Goal: Information Seeking & Learning: Learn about a topic

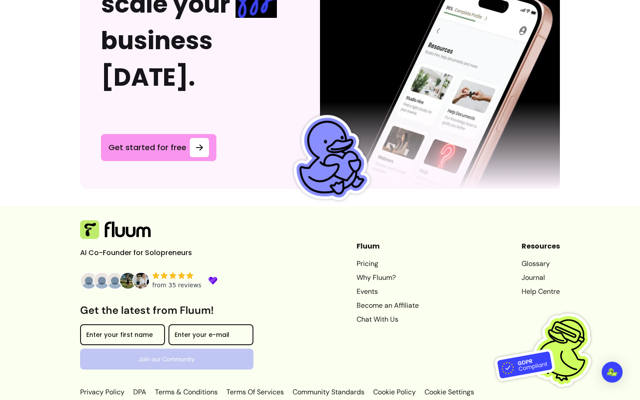
scroll to position [2311, 0]
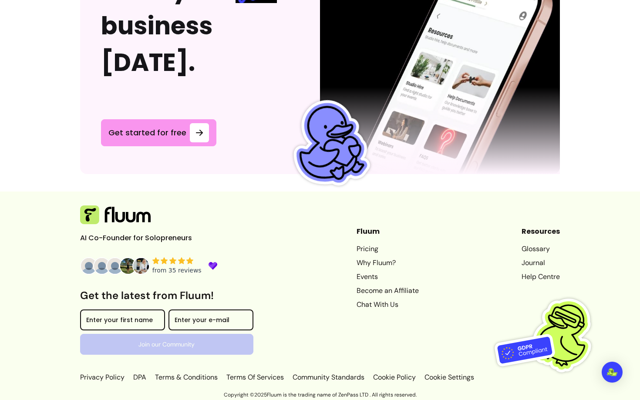
click at [359, 251] on link "Pricing" at bounding box center [387, 249] width 62 height 10
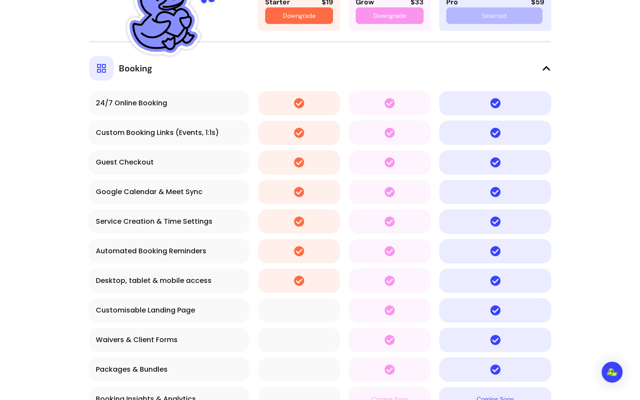
scroll to position [1699, 0]
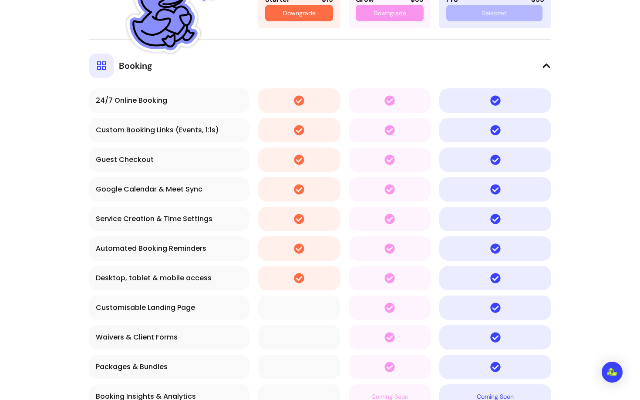
click at [546, 63] on icon at bounding box center [546, 65] width 9 height 9
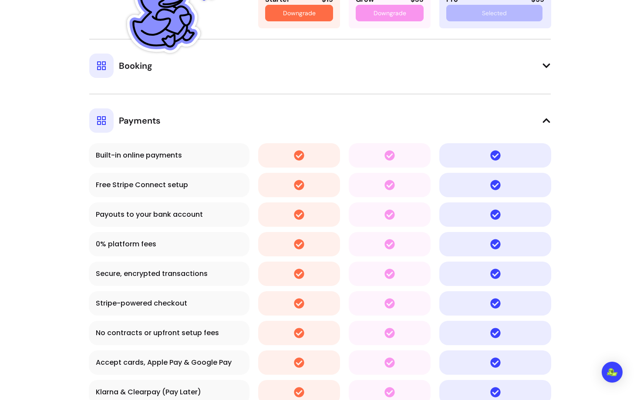
click at [547, 113] on button "Payments" at bounding box center [320, 113] width 462 height 39
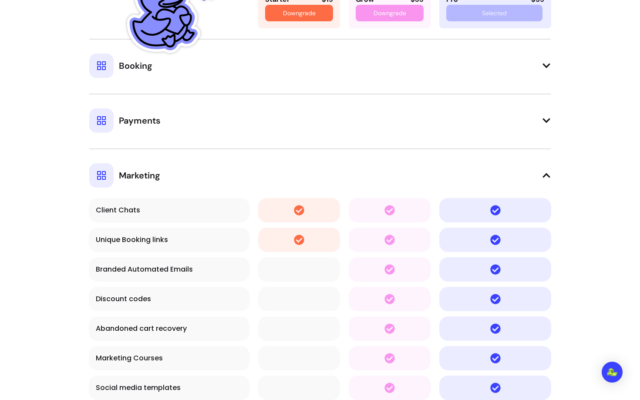
click at [547, 166] on button "Marketing" at bounding box center [320, 167] width 462 height 39
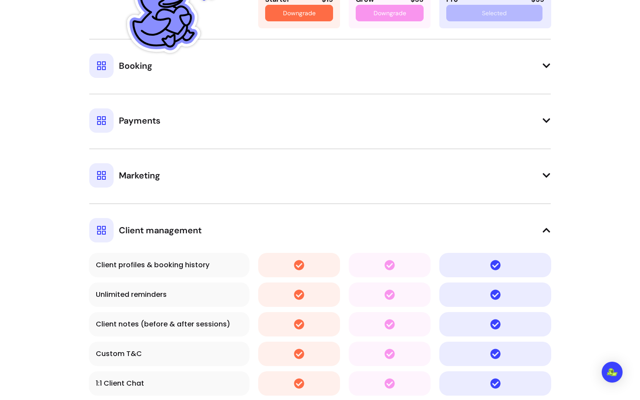
click at [548, 228] on icon at bounding box center [546, 230] width 9 height 9
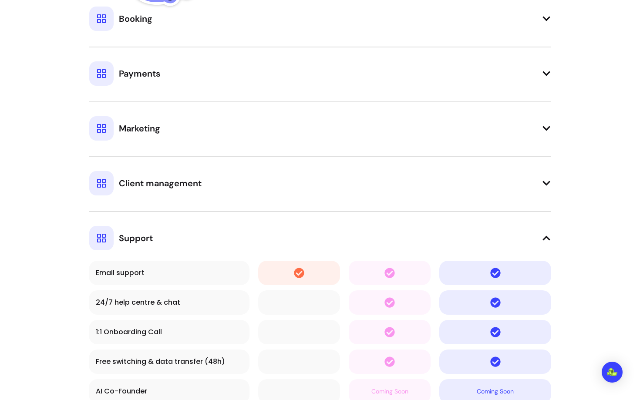
click at [547, 238] on icon at bounding box center [546, 238] width 7 height 4
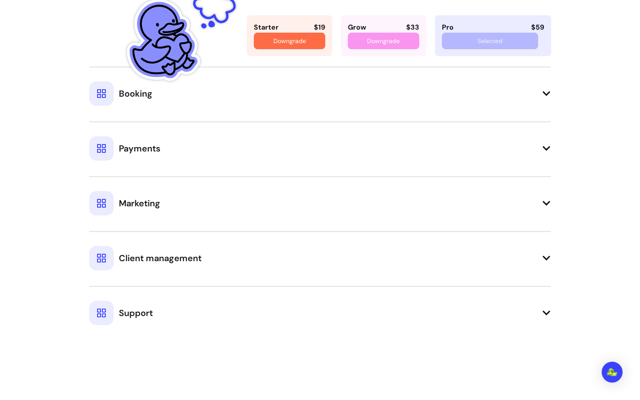
scroll to position [1671, 0]
click at [232, 87] on img at bounding box center [181, 34] width 109 height 109
click at [233, 101] on button "Booking" at bounding box center [320, 86] width 462 height 39
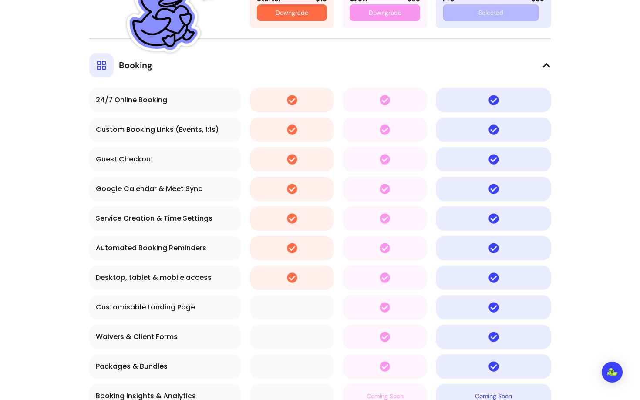
scroll to position [1718, 0]
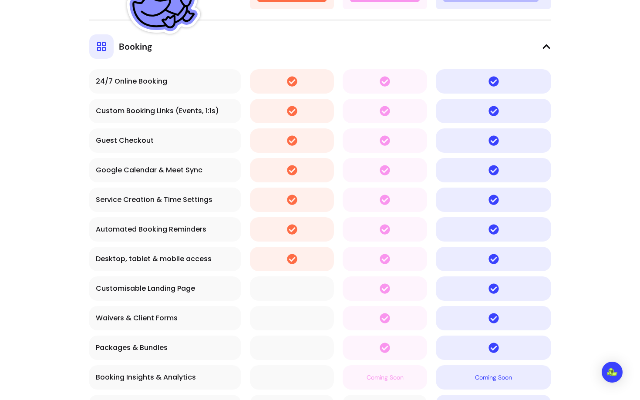
click at [123, 200] on div "Service Creation & Time Settings" at bounding box center [165, 199] width 138 height 10
click at [122, 231] on div "Automated Booking Reminders" at bounding box center [165, 229] width 138 height 10
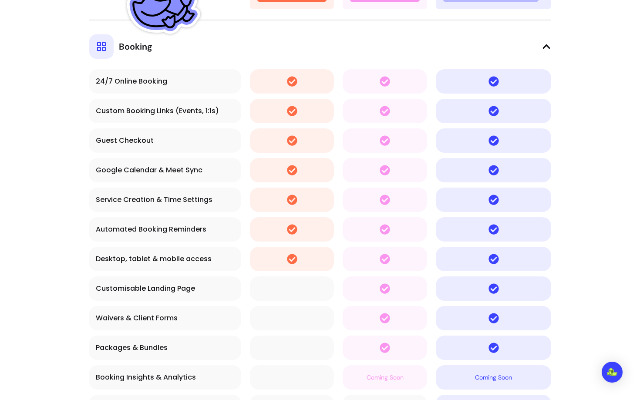
click at [122, 231] on div "Automated Booking Reminders" at bounding box center [165, 229] width 138 height 10
click at [122, 260] on div "Desktop, tablet & mobile access" at bounding box center [165, 259] width 138 height 10
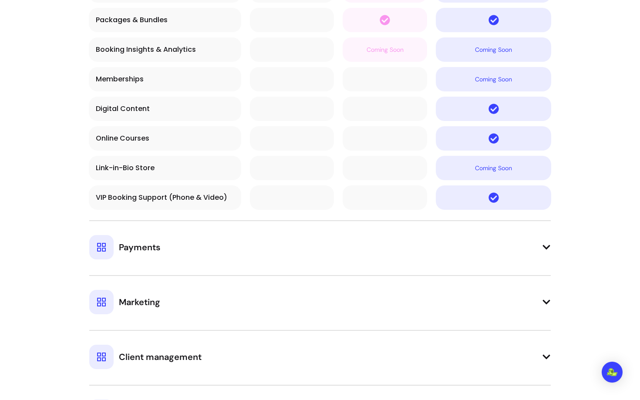
scroll to position [2057, 0]
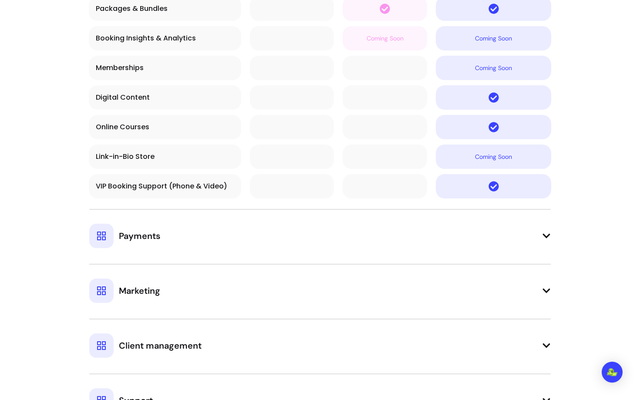
click at [149, 239] on span "Payments" at bounding box center [139, 236] width 41 height 12
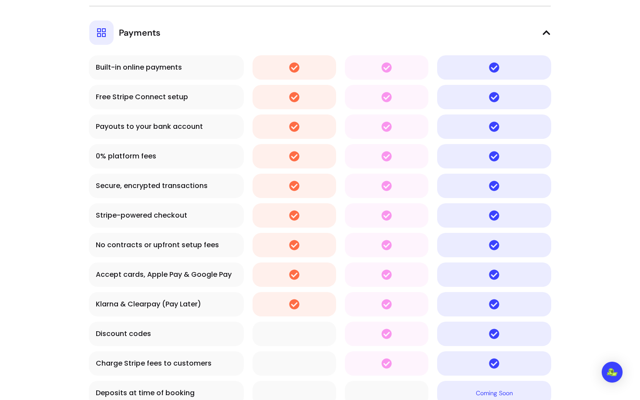
scroll to position [2262, 0]
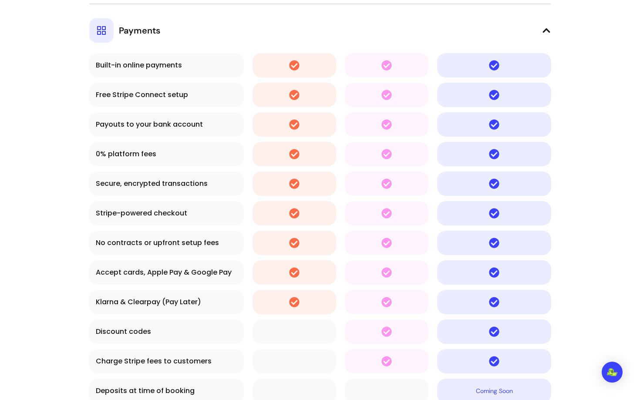
click at [134, 212] on div "Stripe-powered checkout" at bounding box center [166, 213] width 141 height 10
click at [136, 246] on div "No contracts or upfront setup fees" at bounding box center [166, 243] width 141 height 10
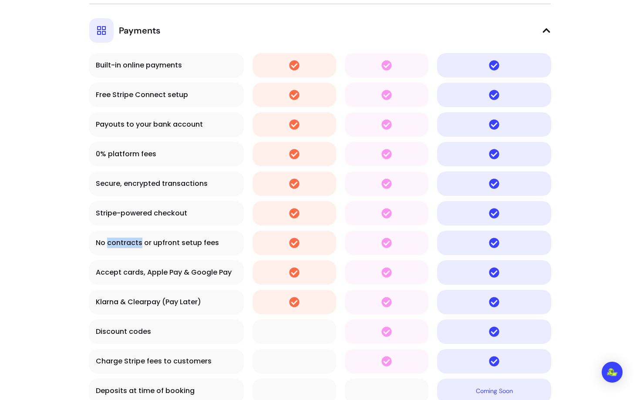
click at [136, 246] on div "No contracts or upfront setup fees" at bounding box center [166, 243] width 141 height 10
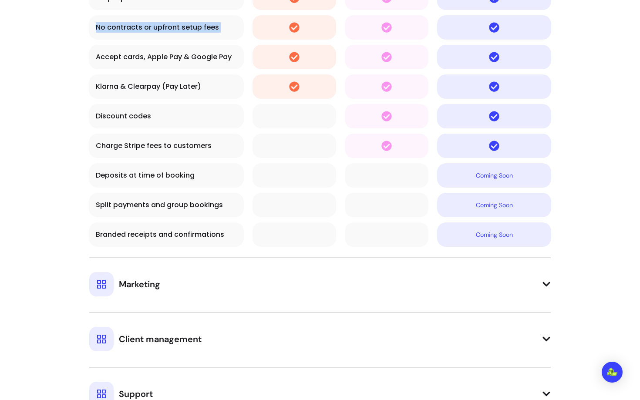
scroll to position [2495, 0]
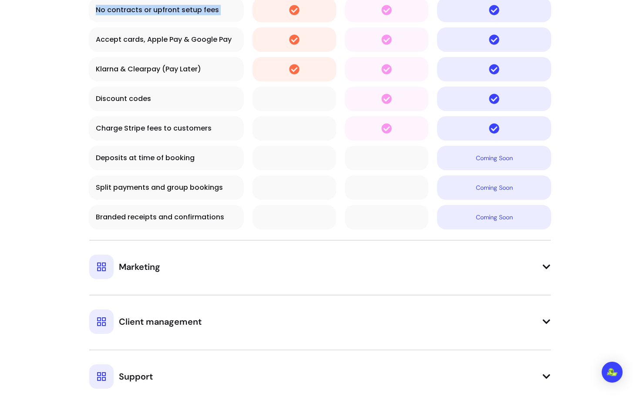
click at [159, 267] on span "Marketing" at bounding box center [139, 267] width 41 height 12
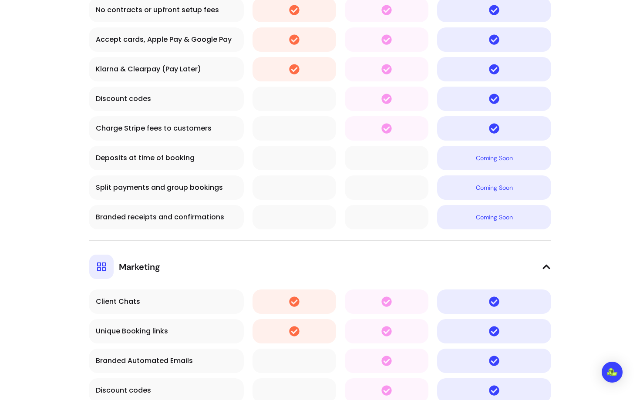
click at [145, 215] on div "Branded receipts and confirmations" at bounding box center [166, 217] width 141 height 10
click at [169, 251] on button "Marketing" at bounding box center [320, 259] width 462 height 39
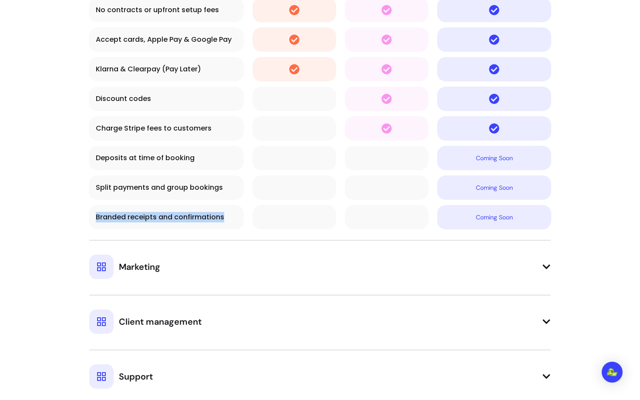
click at [164, 262] on button "Marketing" at bounding box center [320, 259] width 462 height 39
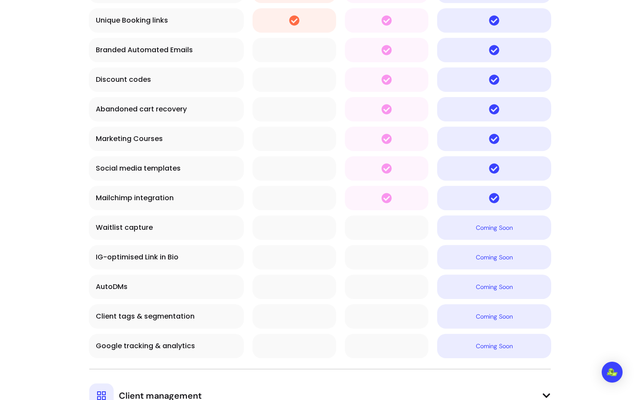
scroll to position [2806, 0]
click at [161, 347] on div "Google tracking & analytics" at bounding box center [166, 345] width 141 height 10
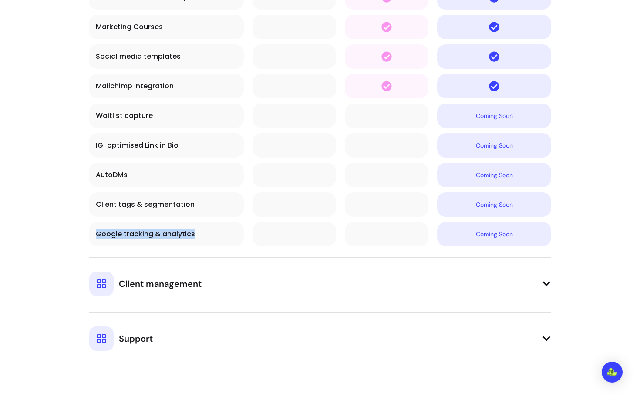
scroll to position [2923, 0]
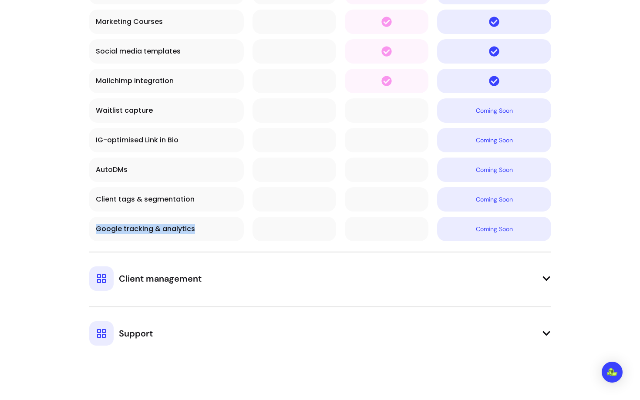
click at [140, 288] on div "Client management" at bounding box center [145, 278] width 112 height 24
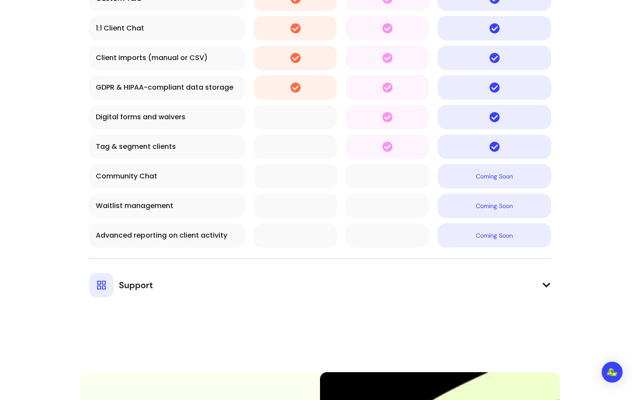
scroll to position [3337, 0]
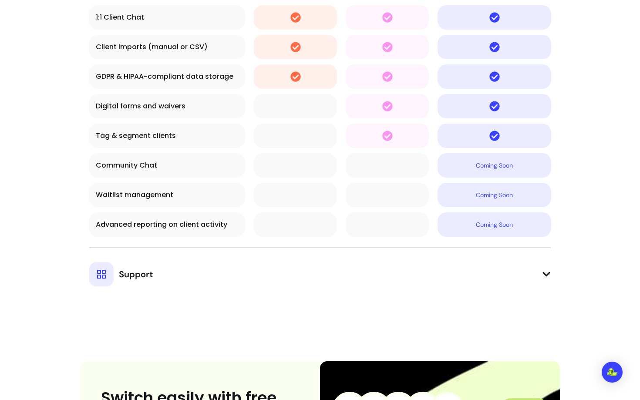
click at [136, 266] on div "Support" at bounding box center [121, 274] width 64 height 24
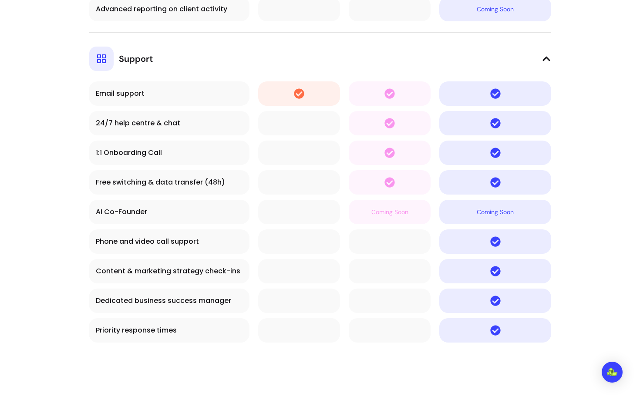
scroll to position [3554, 0]
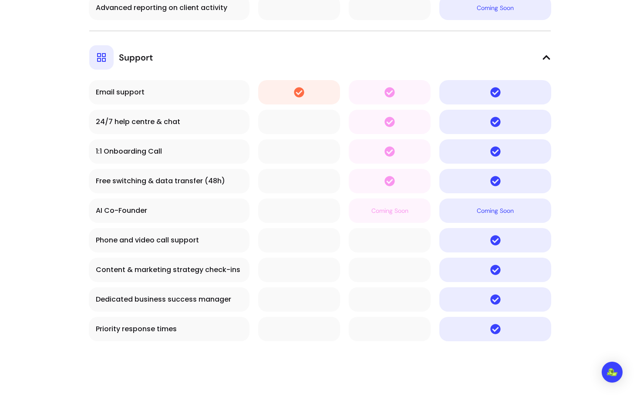
click at [136, 276] on td "Content & marketing strategy check-ins" at bounding box center [169, 270] width 161 height 24
click at [139, 296] on div "Dedicated business success manager" at bounding box center [169, 299] width 147 height 10
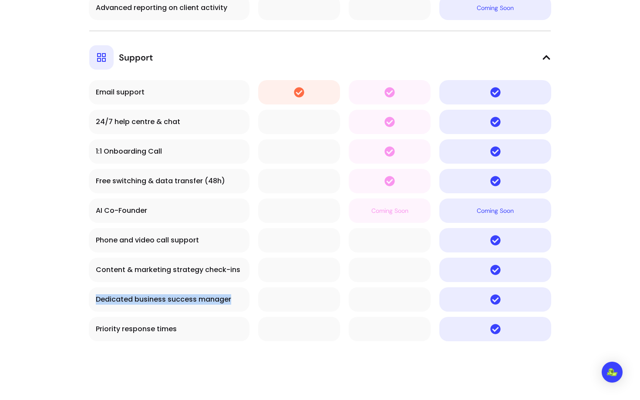
click at [139, 296] on div "Dedicated business success manager" at bounding box center [169, 299] width 147 height 10
click at [135, 332] on div "Priority response times" at bounding box center [169, 329] width 147 height 10
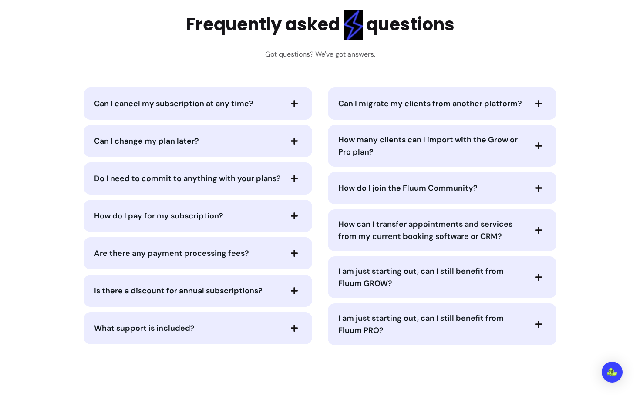
scroll to position [4148, 0]
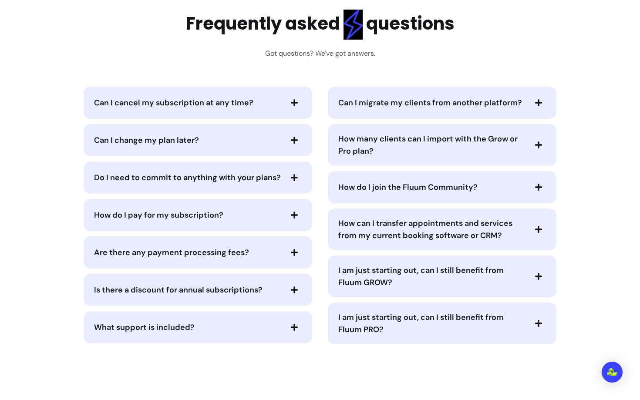
click at [366, 220] on span "How can I transfer appointments and services from my current booking software o…" at bounding box center [425, 229] width 174 height 23
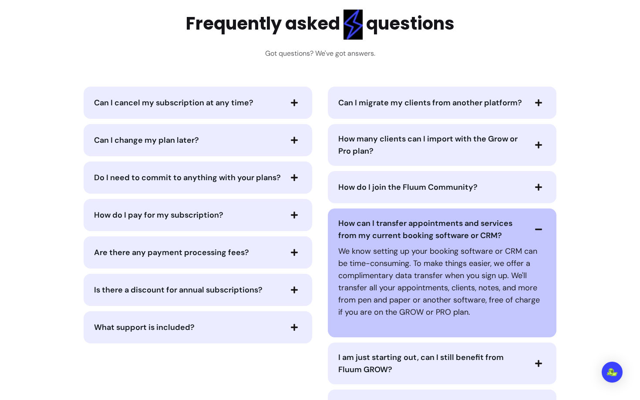
click at [366, 220] on span "How can I transfer appointments and services from my current booking software o…" at bounding box center [425, 229] width 174 height 23
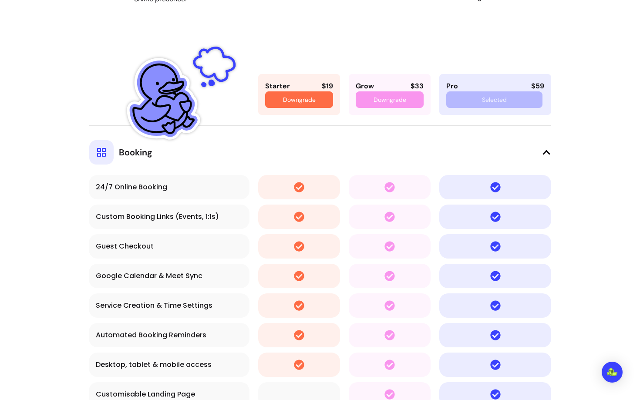
scroll to position [1614, 0]
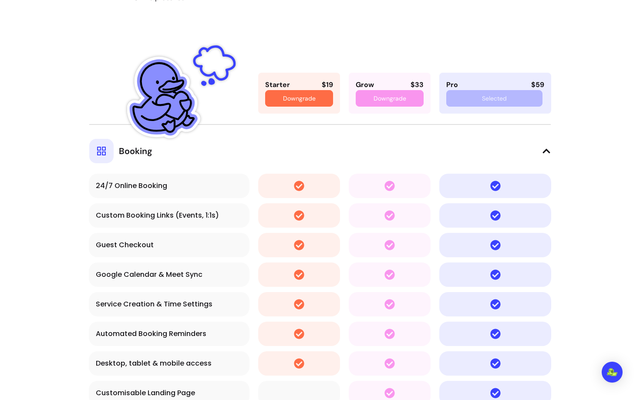
click at [540, 155] on button "Booking" at bounding box center [320, 143] width 462 height 39
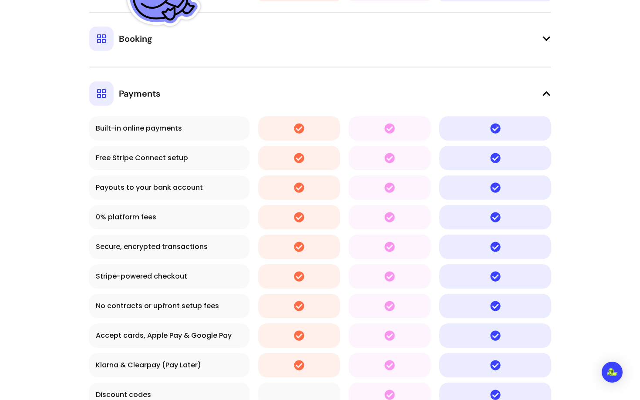
scroll to position [1726, 0]
click at [550, 95] on icon at bounding box center [546, 94] width 9 height 9
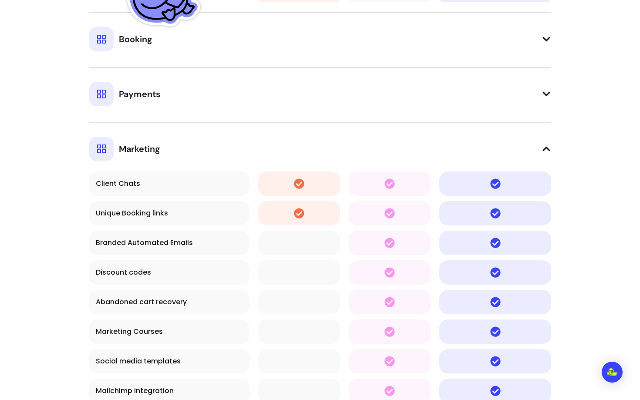
click at [547, 144] on button "Marketing" at bounding box center [320, 141] width 462 height 39
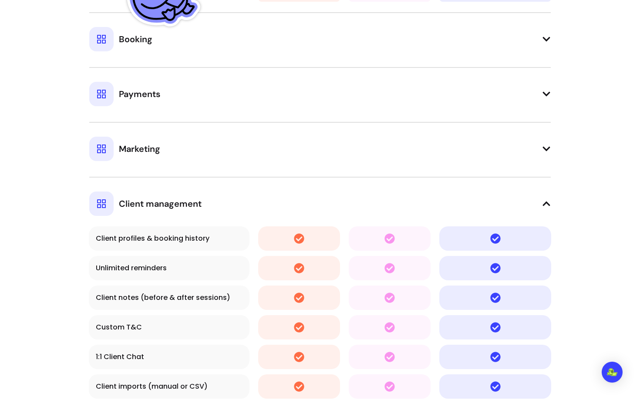
click at [547, 144] on button "Marketing" at bounding box center [320, 141] width 462 height 39
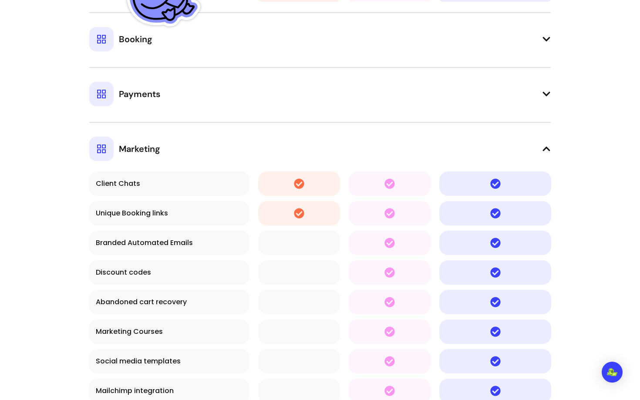
click at [547, 94] on icon at bounding box center [546, 94] width 7 height 4
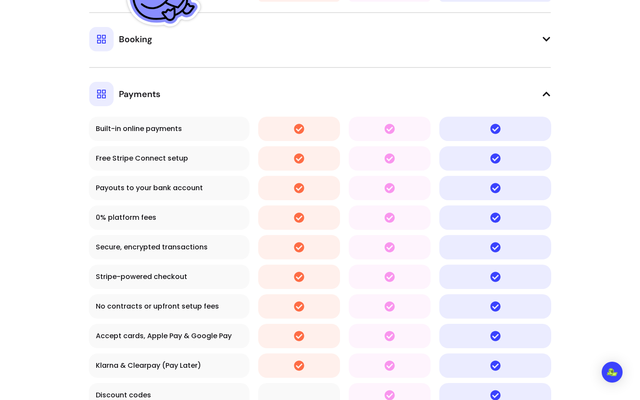
click at [546, 47] on button "Booking" at bounding box center [320, 31] width 462 height 39
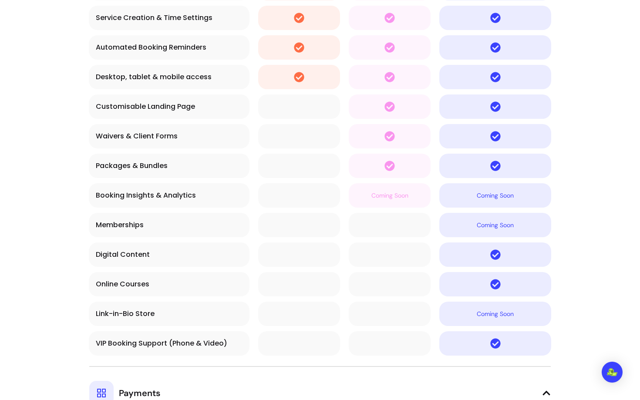
scroll to position [1941, 0]
